Goal: Use online tool/utility: Utilize a website feature to perform a specific function

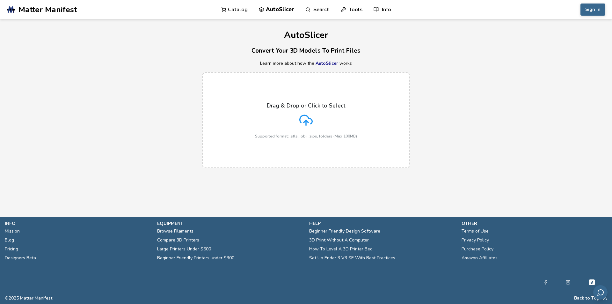
click at [302, 116] on icon at bounding box center [306, 119] width 12 height 9
click at [0, 0] on input "Drag & Drop or Click to Select Supported format: .stls, .obj, .zips, folders (M…" at bounding box center [0, 0] width 0 height 0
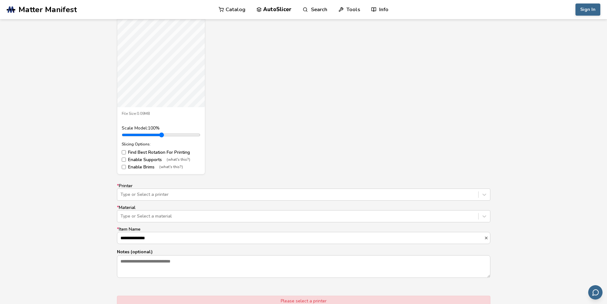
scroll to position [382, 0]
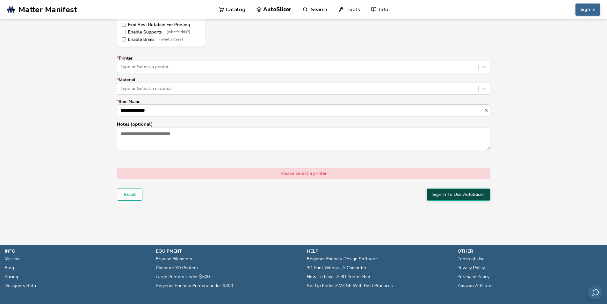
click at [474, 194] on button "Sign In To Use AutoSlicer" at bounding box center [459, 194] width 64 height 12
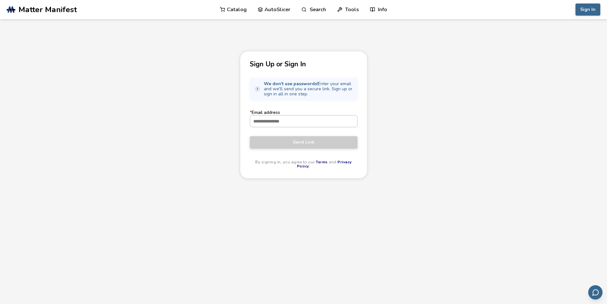
click at [294, 118] on input "* Email address" at bounding box center [303, 120] width 107 height 11
drag, startPoint x: 336, startPoint y: 202, endPoint x: 334, endPoint y: 198, distance: 4.3
click at [336, 202] on div "Sign Up or Sign In We don't use passwords! Enter your email and we'll send you …" at bounding box center [303, 194] width 607 height 286
click at [281, 120] on input "* Email address" at bounding box center [303, 120] width 107 height 11
